Goal: Information Seeking & Learning: Learn about a topic

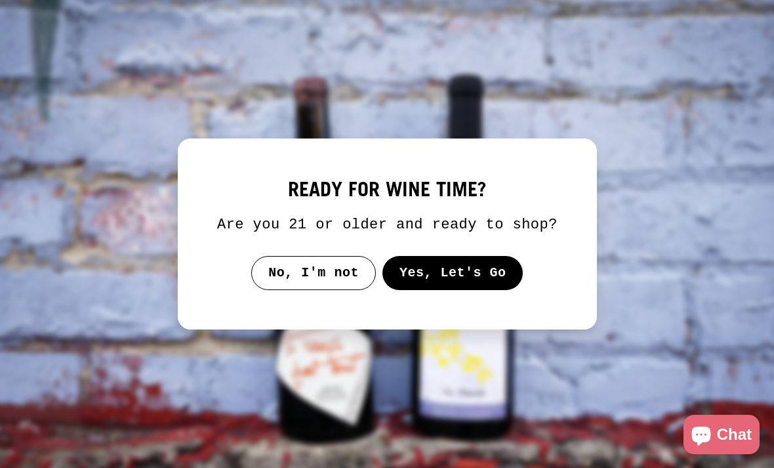
click at [439, 277] on button "Yes, Let's Go" at bounding box center [452, 273] width 141 height 34
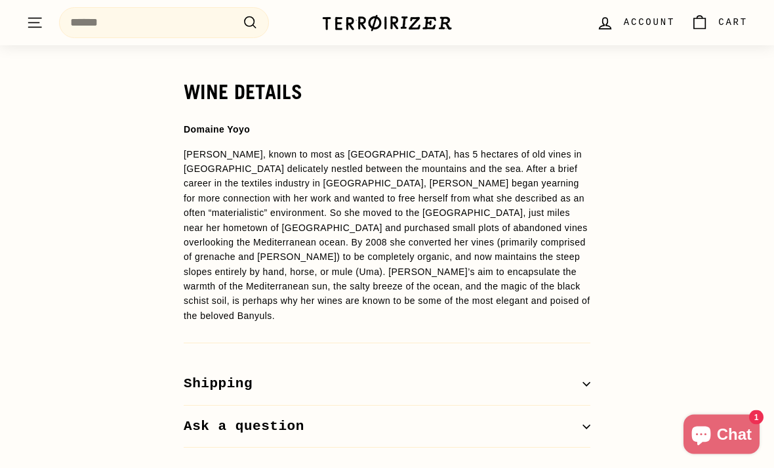
scroll to position [1054, 0]
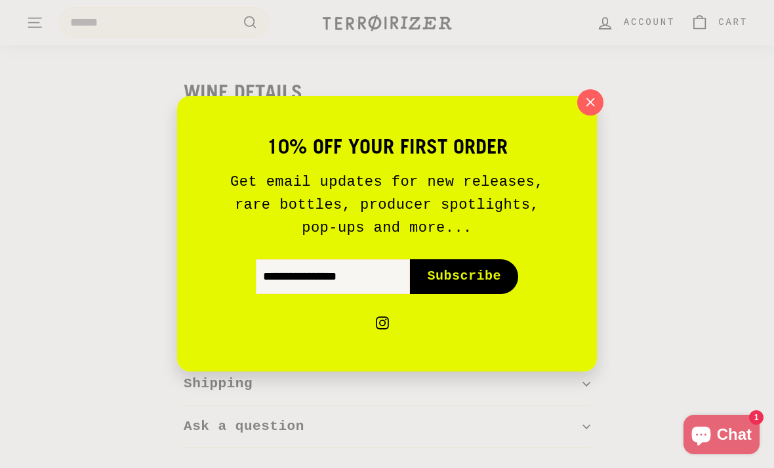
click at [591, 144] on div "10% off your first order Get email updates for new releases, rare bottles, prod…" at bounding box center [387, 234] width 420 height 276
click at [579, 115] on button ""Close (esc)"" at bounding box center [590, 102] width 26 height 26
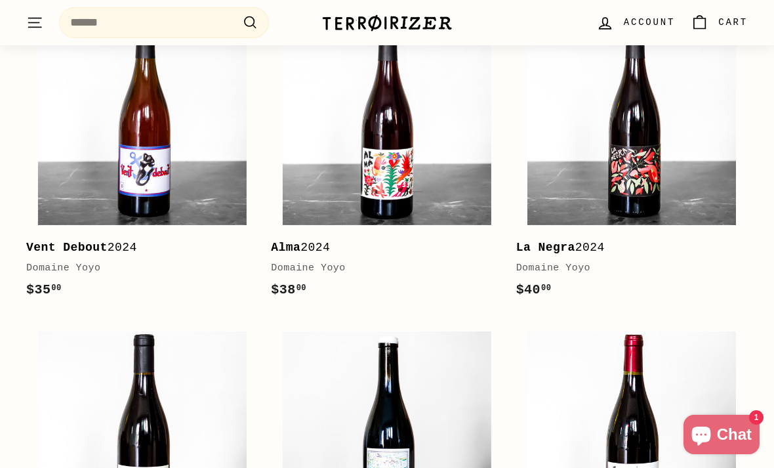
scroll to position [1575, 0]
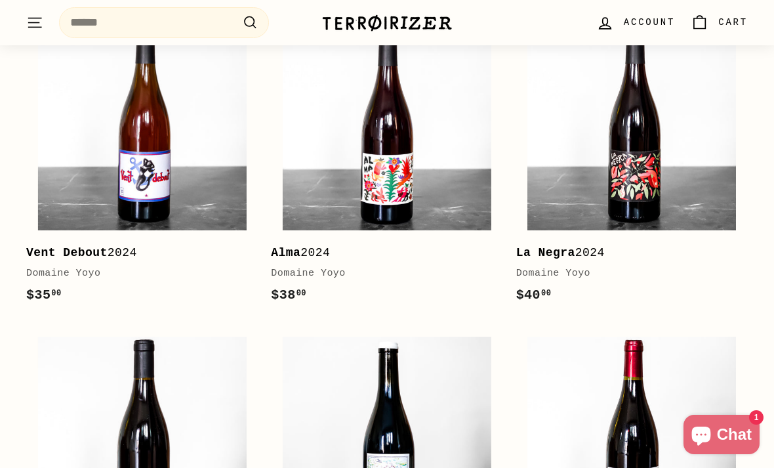
click at [583, 136] on img at bounding box center [632, 126] width 209 height 209
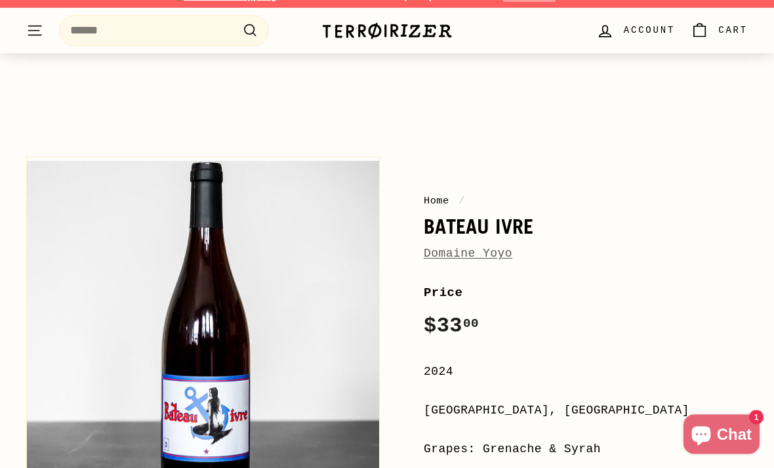
scroll to position [10, 0]
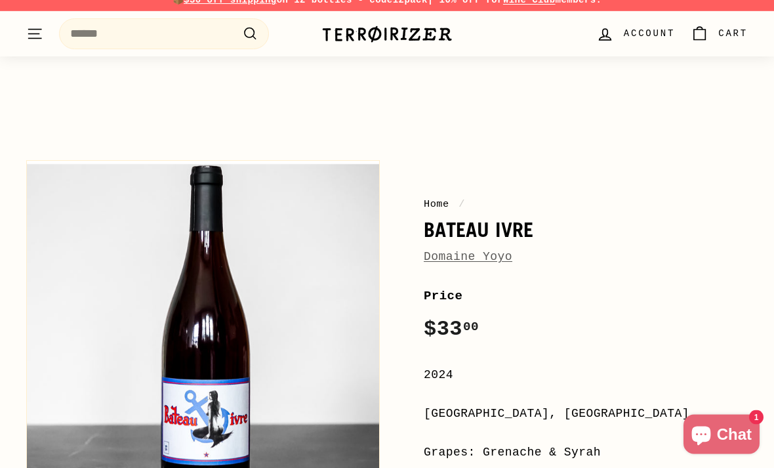
click at [491, 245] on div "Home / Bateau Ivre Domaine Yoyo" at bounding box center [586, 232] width 324 height 70
click at [488, 255] on link "Domaine Yoyo" at bounding box center [468, 257] width 89 height 13
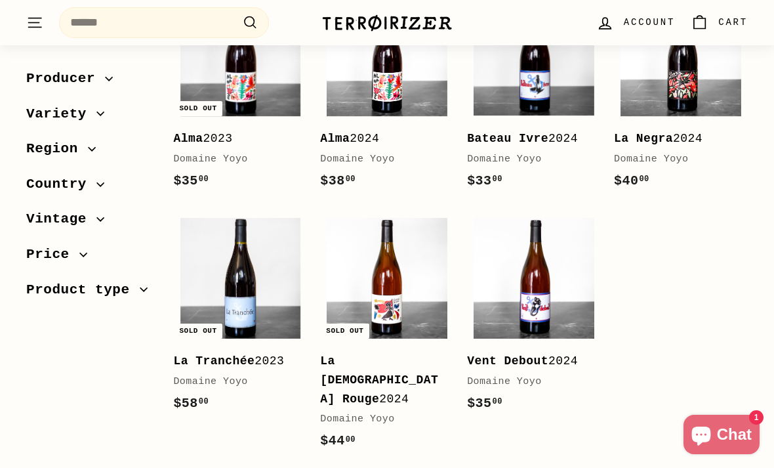
scroll to position [301, 0]
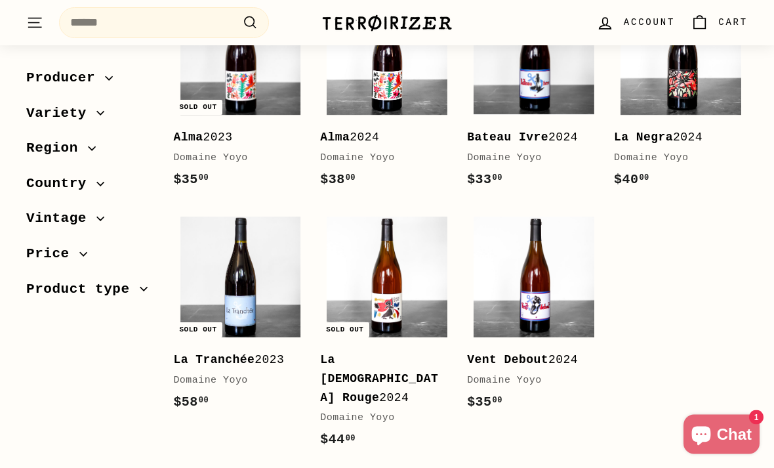
click at [399, 357] on b "La Vierge Rouge" at bounding box center [379, 379] width 118 height 51
